Goal: Find specific page/section: Find specific page/section

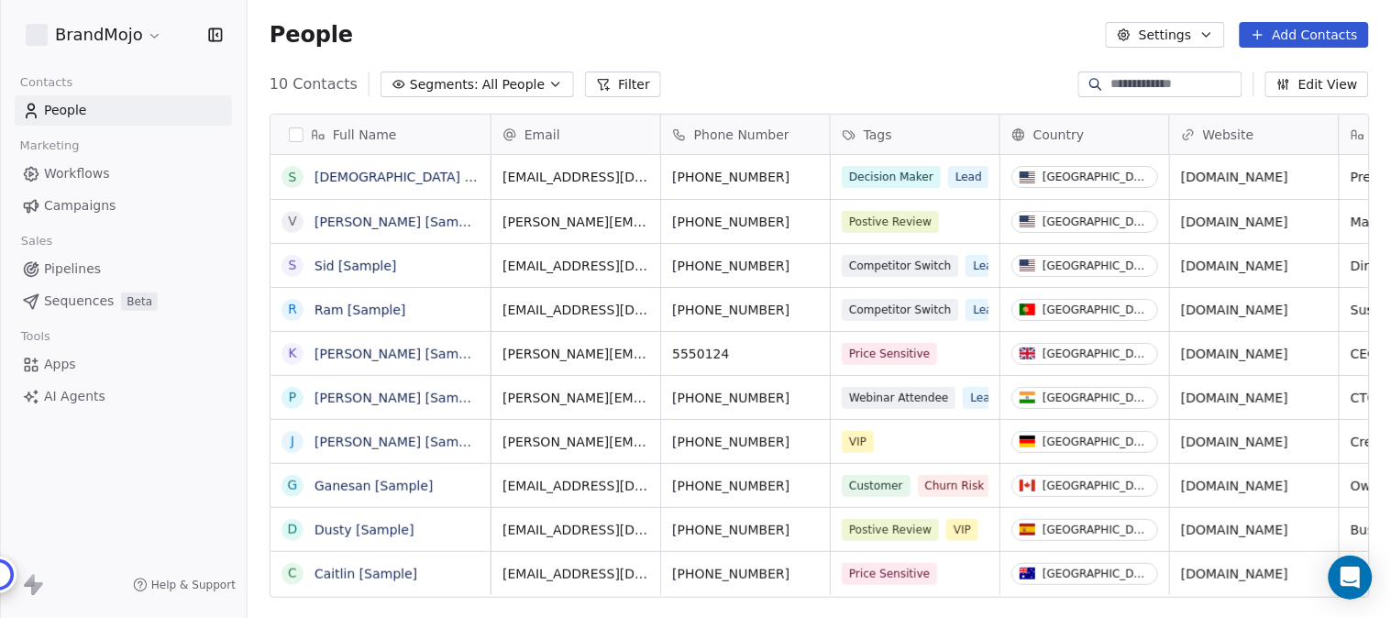
scroll to position [528, 1128]
click at [134, 30] on html "BrandMojo Contacts People Marketing Workflows Campaigns Sales Pipelines Sequenc…" at bounding box center [695, 309] width 1391 height 618
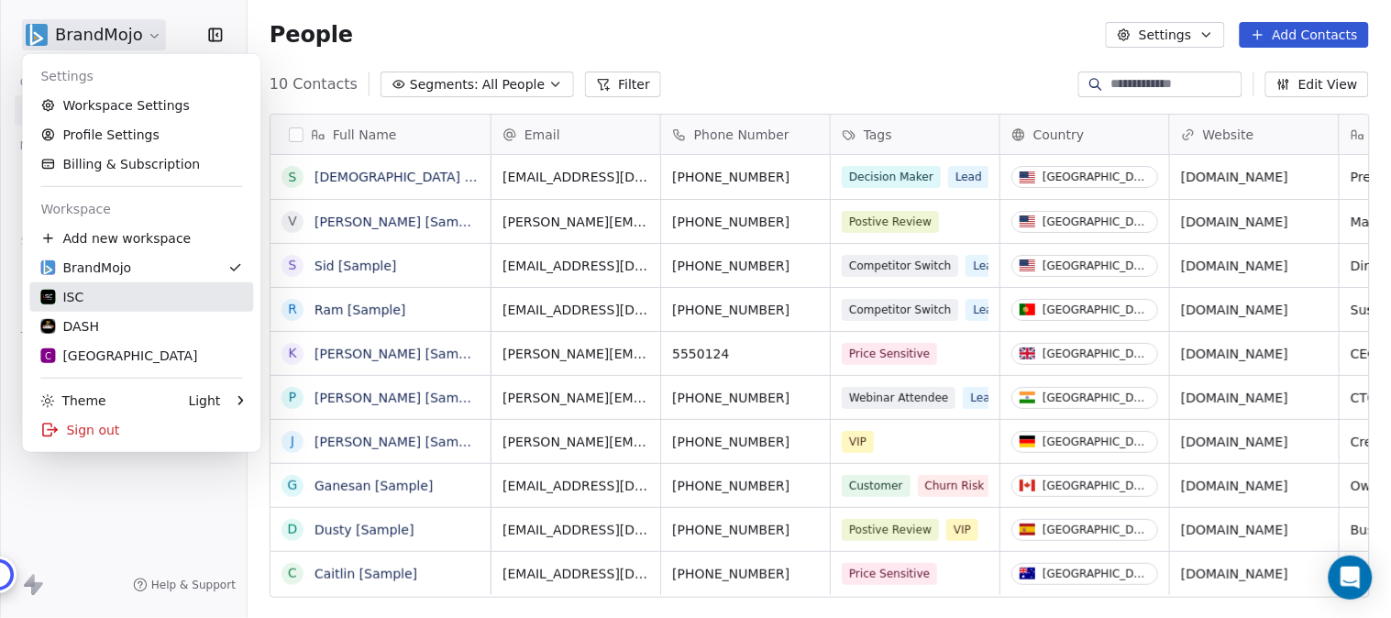
click at [93, 295] on div "ISC" at bounding box center [141, 297] width 202 height 18
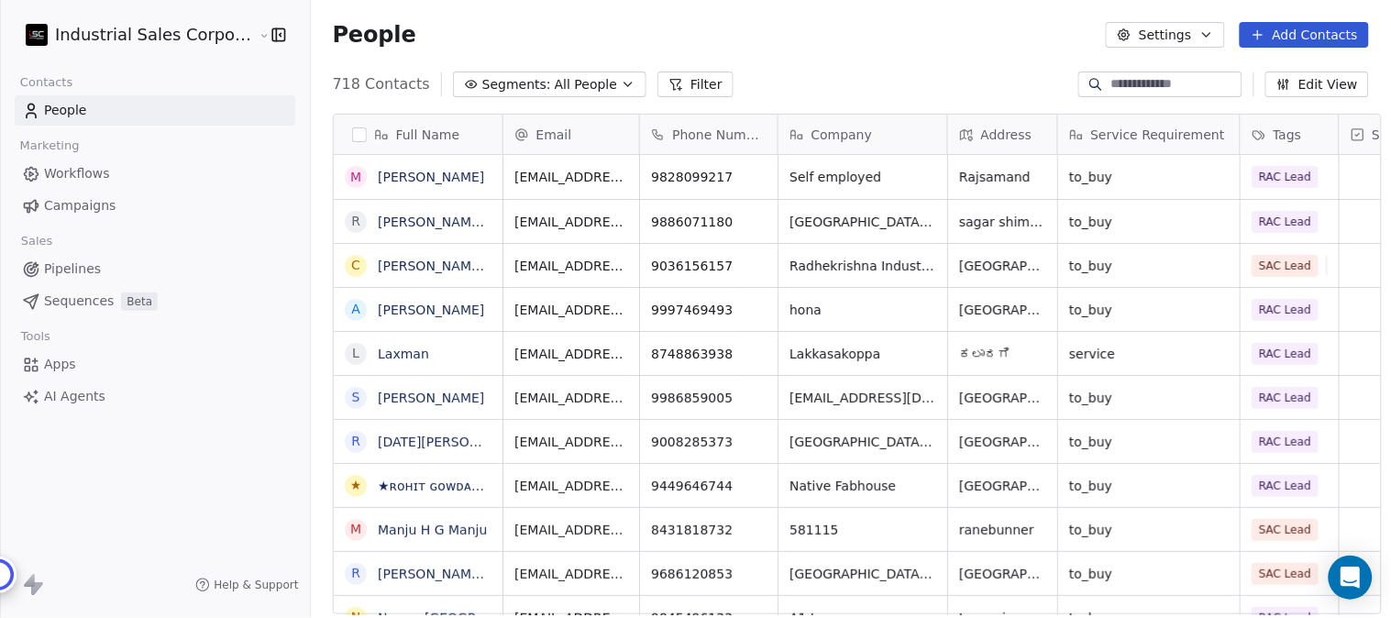
scroll to position [528, 1077]
click at [85, 172] on span "Workflows" at bounding box center [77, 173] width 66 height 19
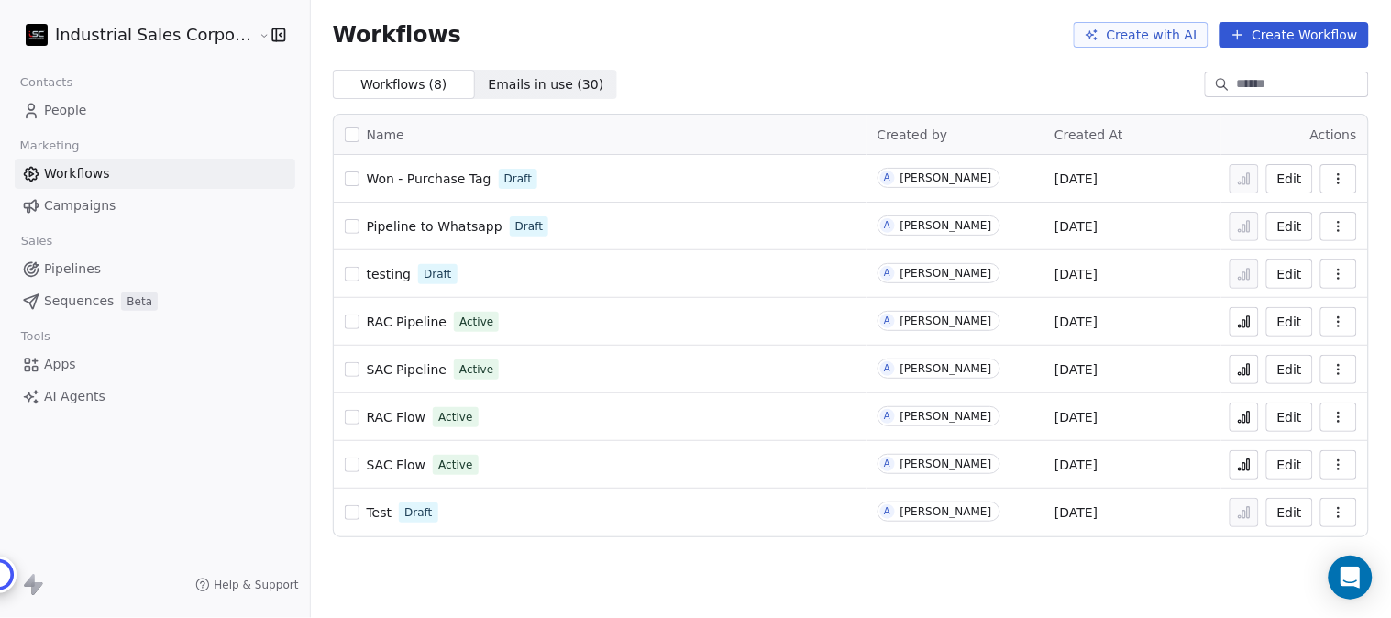
click at [392, 464] on span "SAC Flow" at bounding box center [397, 464] width 60 height 15
click at [367, 417] on span "RAC Flow" at bounding box center [397, 417] width 60 height 15
click at [383, 416] on span "RAC Flow" at bounding box center [397, 417] width 60 height 15
click at [383, 368] on span "SAC Pipeline" at bounding box center [407, 369] width 81 height 15
click at [372, 466] on span "SAC Flow" at bounding box center [397, 464] width 60 height 15
